Goal: Task Accomplishment & Management: Use online tool/utility

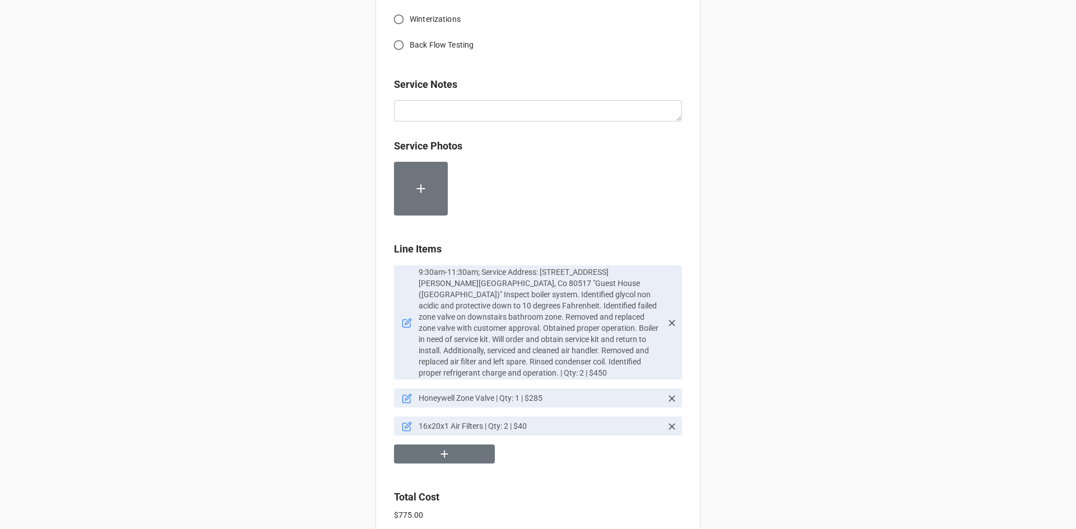
scroll to position [560, 0]
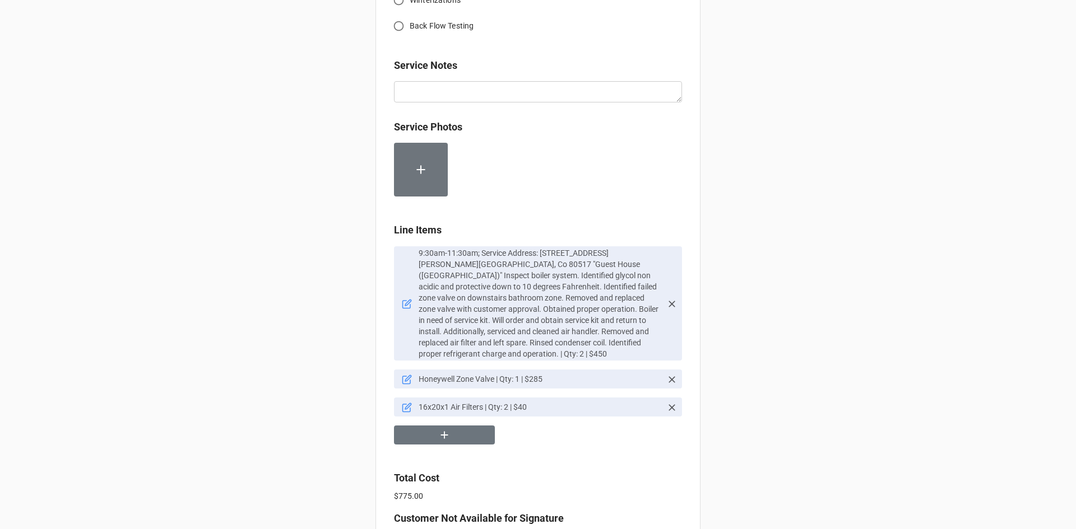
click at [407, 302] on icon at bounding box center [407, 304] width 10 height 10
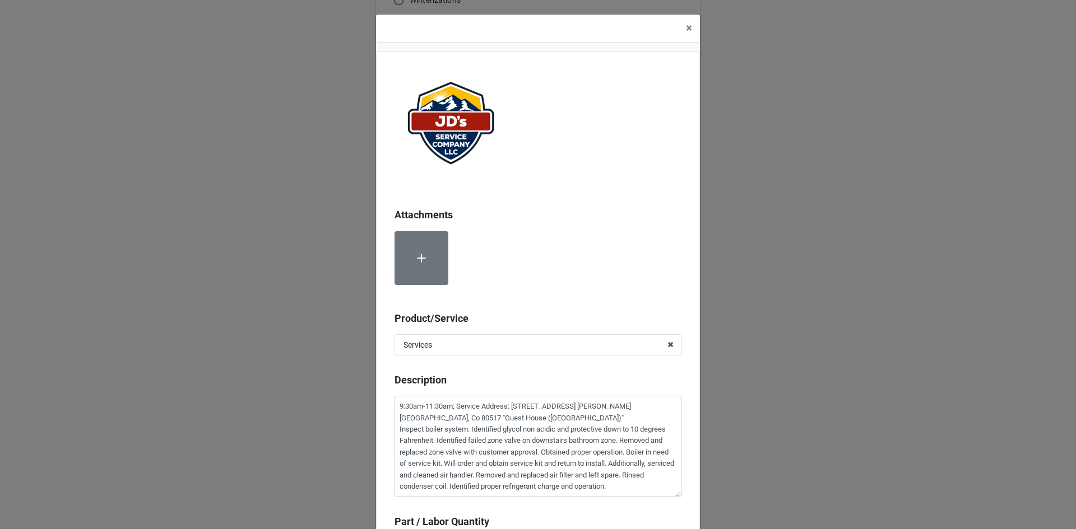
scroll to position [12, 0]
click at [624, 454] on textarea "9:30am-11:30am; Service Address: [STREET_ADDRESS] [PERSON_NAME][GEOGRAPHIC_DATA…" at bounding box center [537, 446] width 287 height 101
paste textarea "as well as adding 10 gallons [MEDICAL_DATA] to add protection strength"
type textarea "x"
type textarea "9:30am-11:30am; Service Address: [STREET_ADDRESS] [PERSON_NAME][GEOGRAPHIC_DATA…"
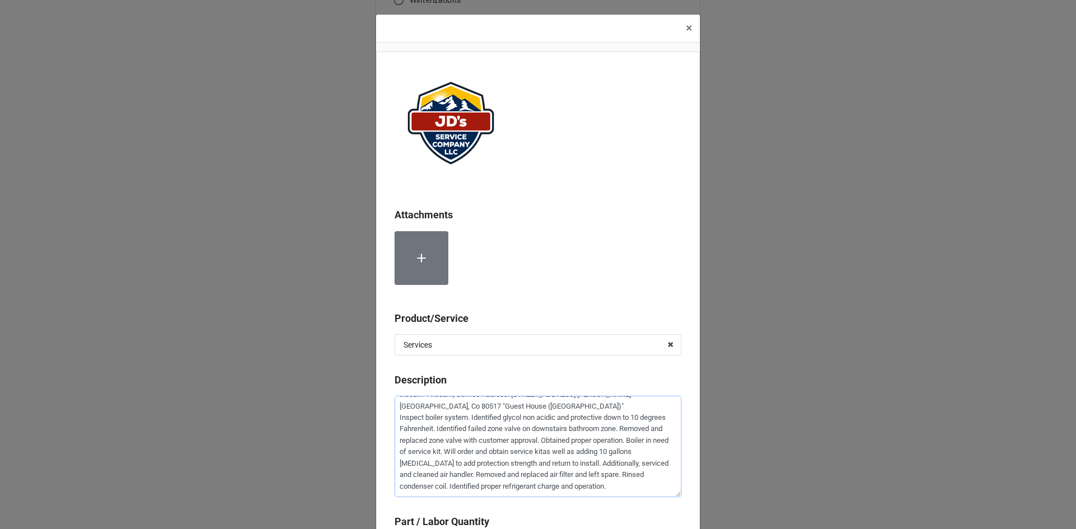
scroll to position [0, 0]
click at [560, 465] on textarea "9:30am-11:30am; Service Address: [STREET_ADDRESS] [PERSON_NAME][GEOGRAPHIC_DATA…" at bounding box center [537, 452] width 287 height 113
type textarea "x"
type textarea "9:30am-11:30am; Service Address: [STREET_ADDRESS] [PERSON_NAME][GEOGRAPHIC_DATA…"
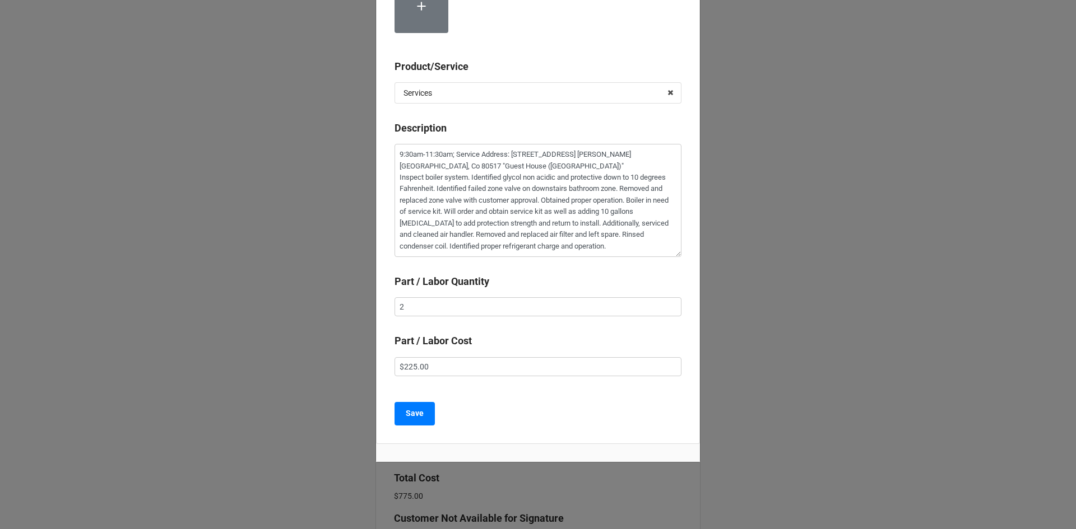
scroll to position [255, 0]
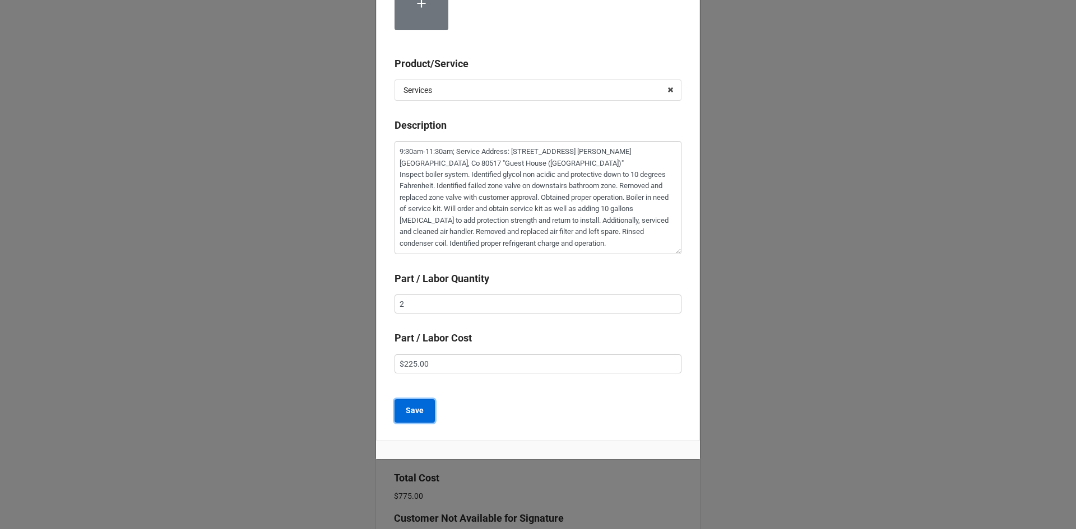
click at [415, 417] on button "Save" at bounding box center [414, 411] width 40 height 24
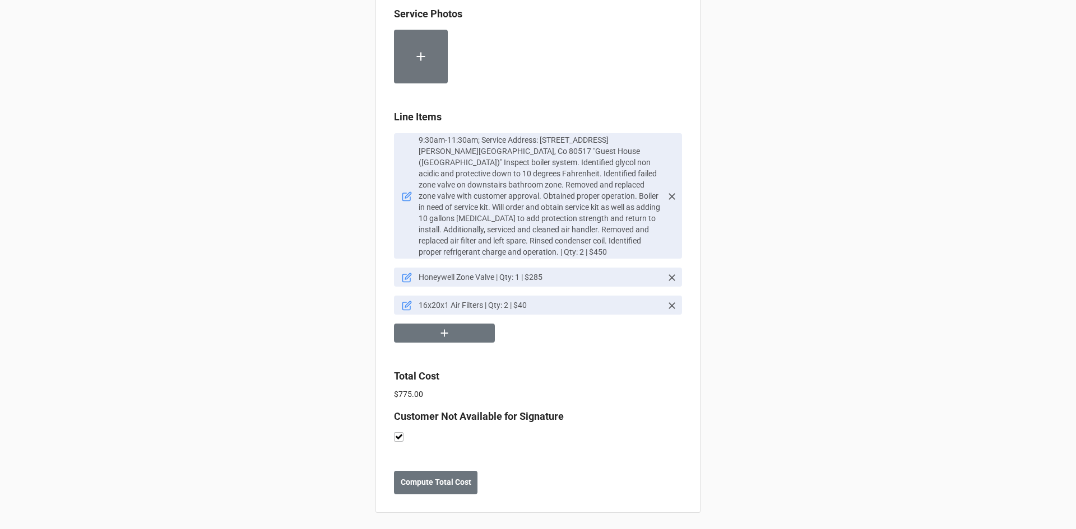
scroll to position [676, 0]
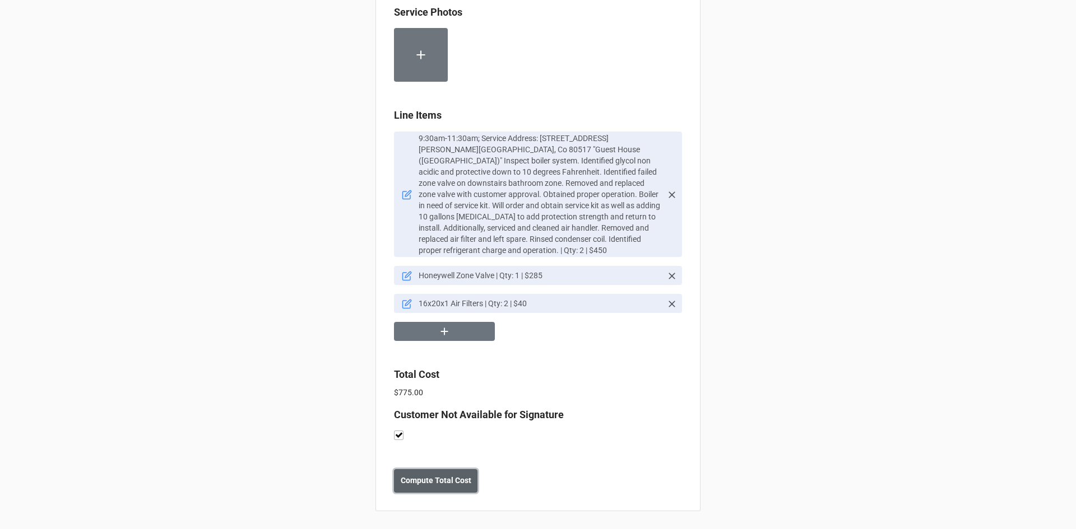
click at [449, 483] on b "Compute Total Cost" at bounding box center [436, 481] width 71 height 12
click at [409, 489] on button "Save" at bounding box center [414, 481] width 40 height 24
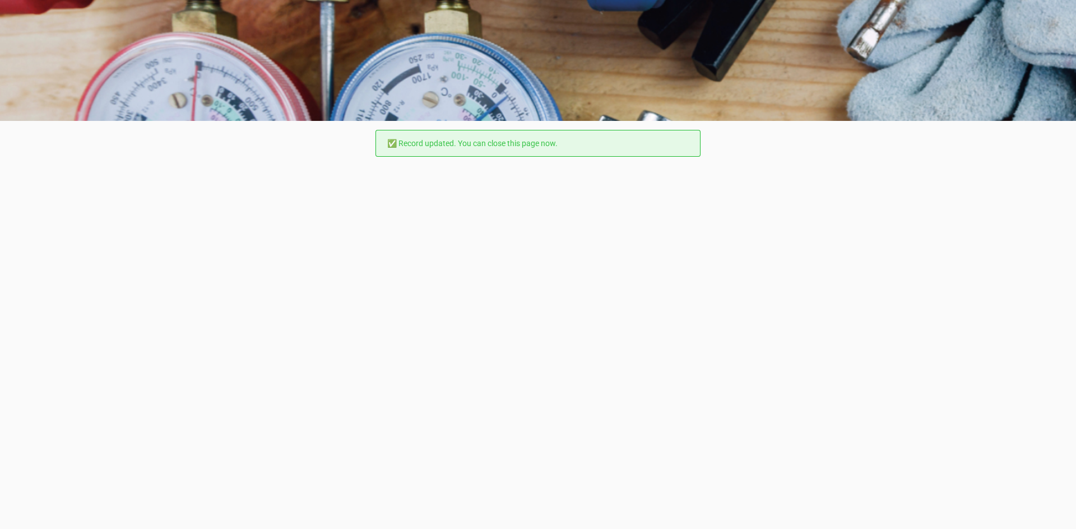
scroll to position [0, 0]
